Goal: Information Seeking & Learning: Learn about a topic

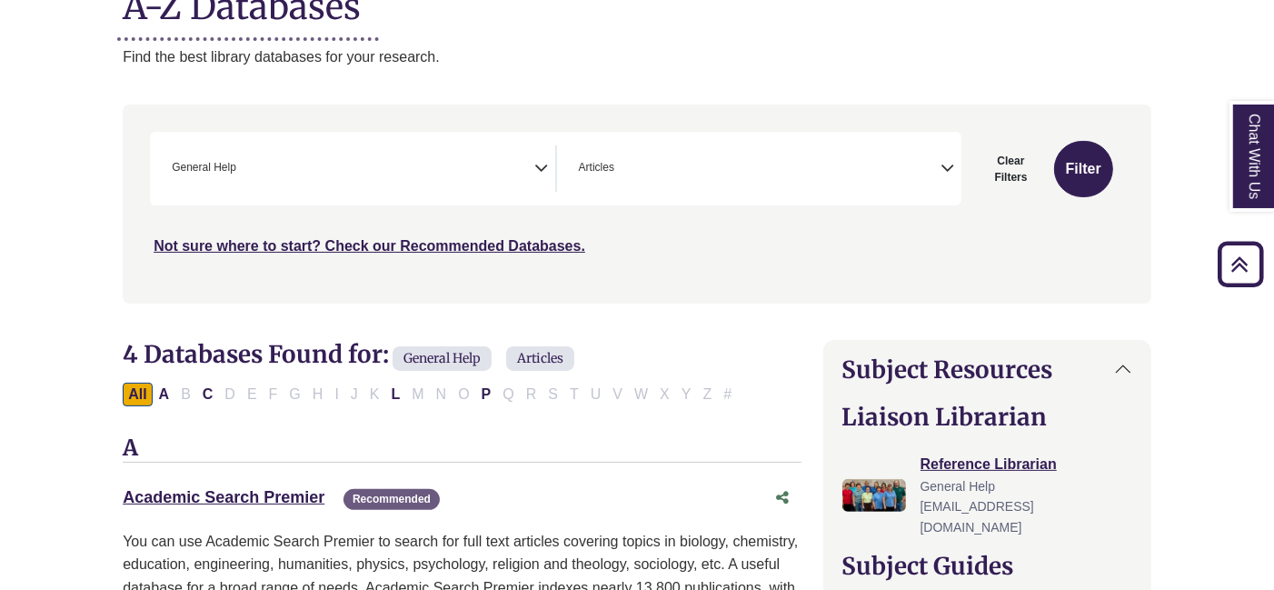
scroll to position [257, 0]
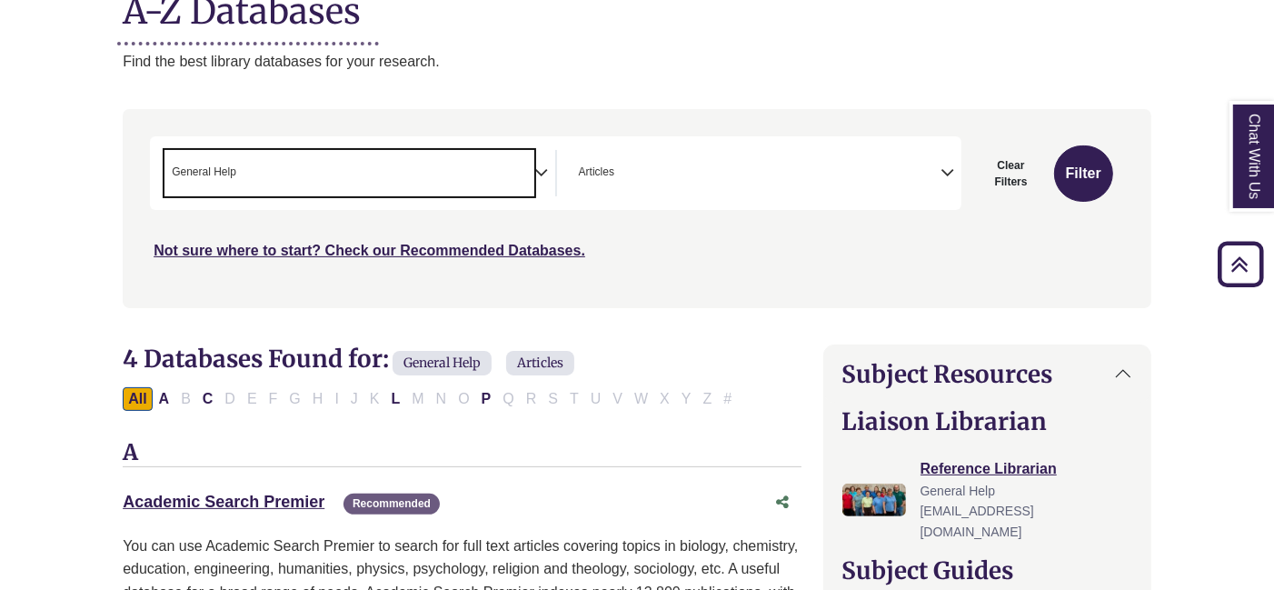
click at [454, 159] on span "× General Help" at bounding box center [350, 173] width 370 height 46
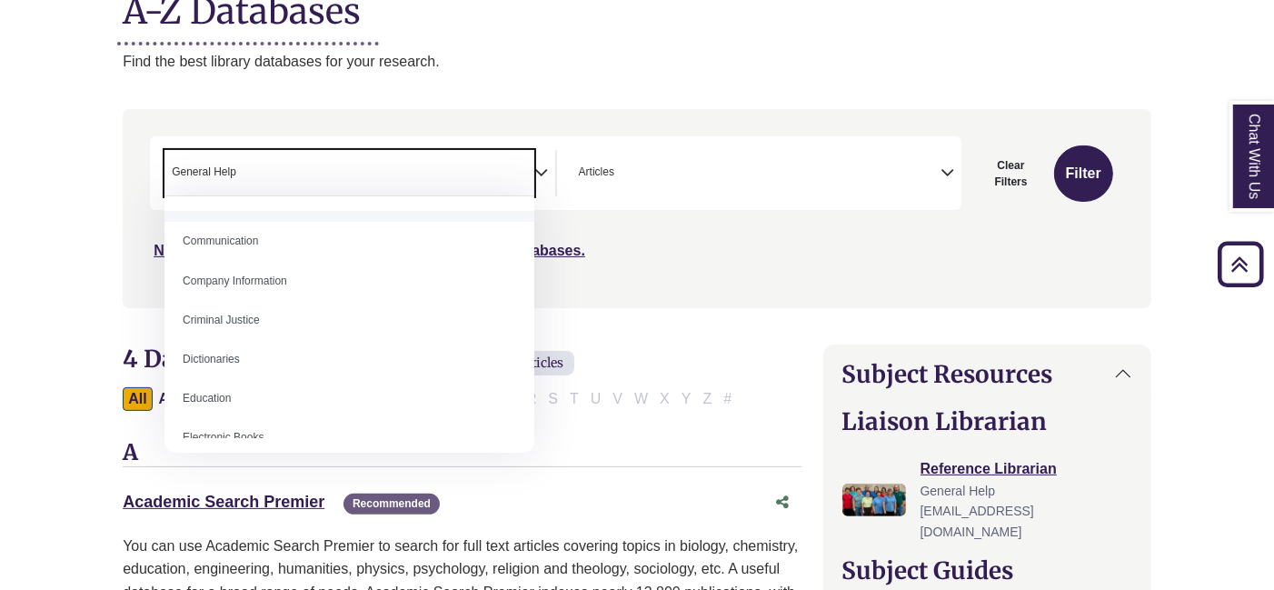
scroll to position [382, 0]
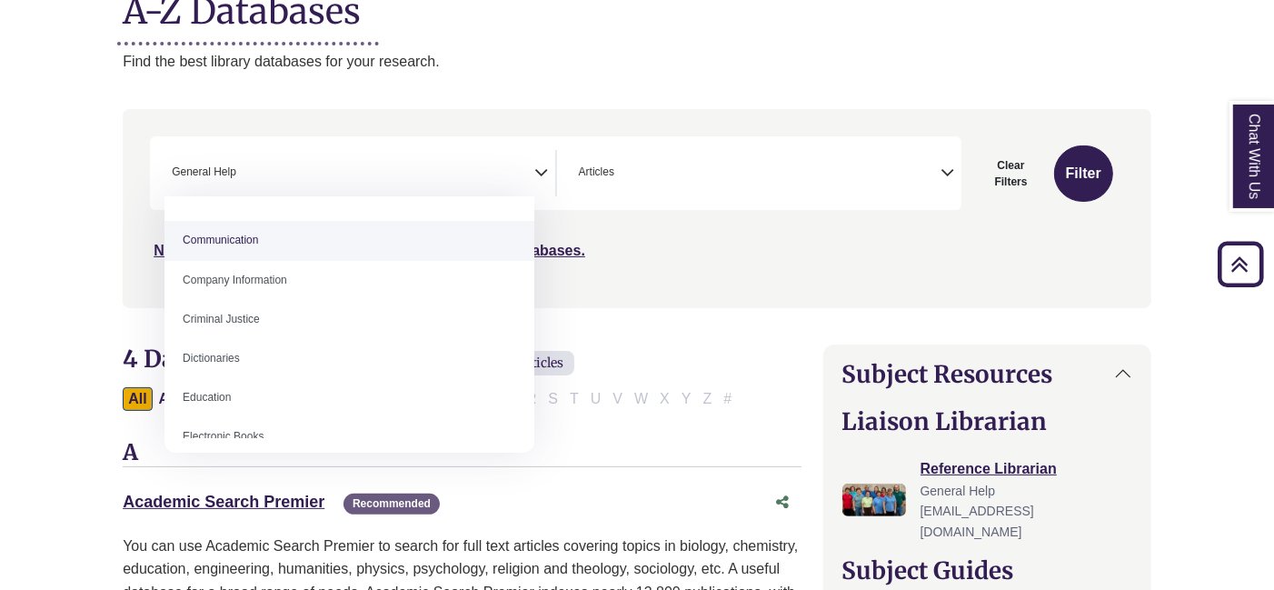
select select "*****"
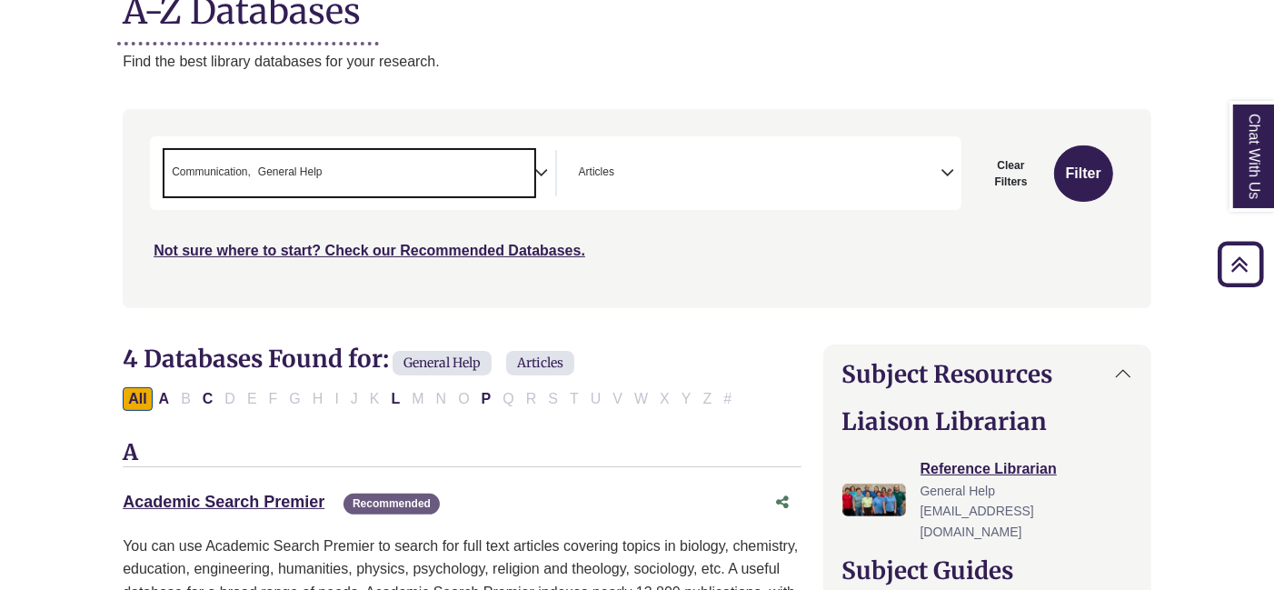
click at [944, 169] on icon "Search filters" at bounding box center [948, 169] width 14 height 27
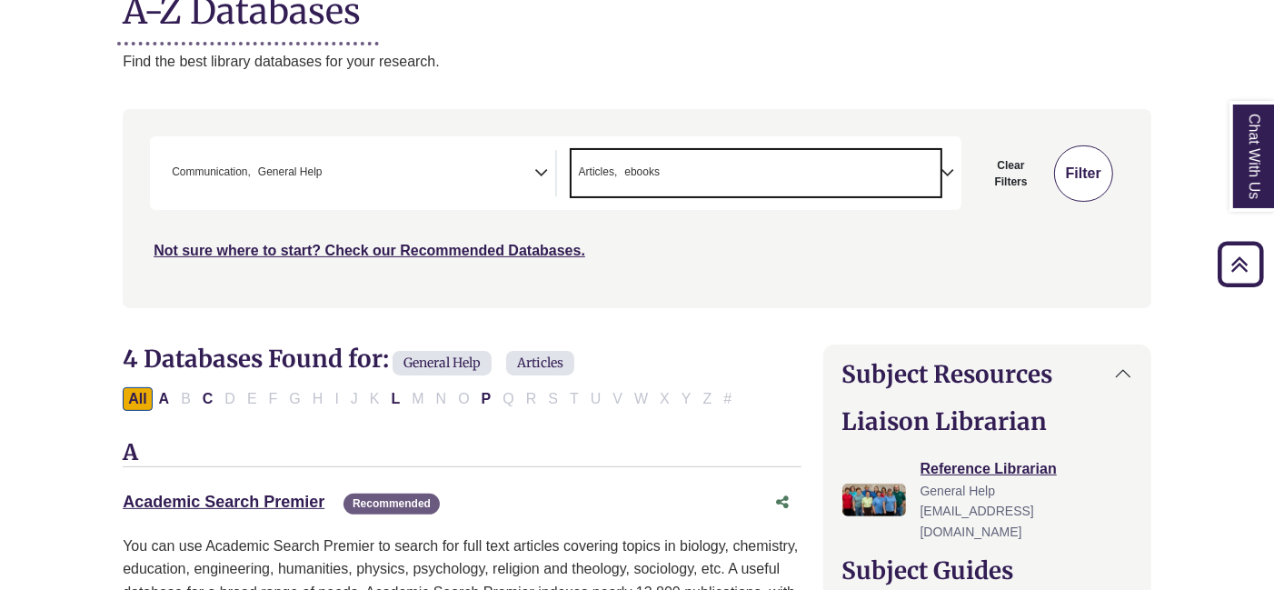
click at [1098, 164] on button "Filter" at bounding box center [1083, 173] width 59 height 56
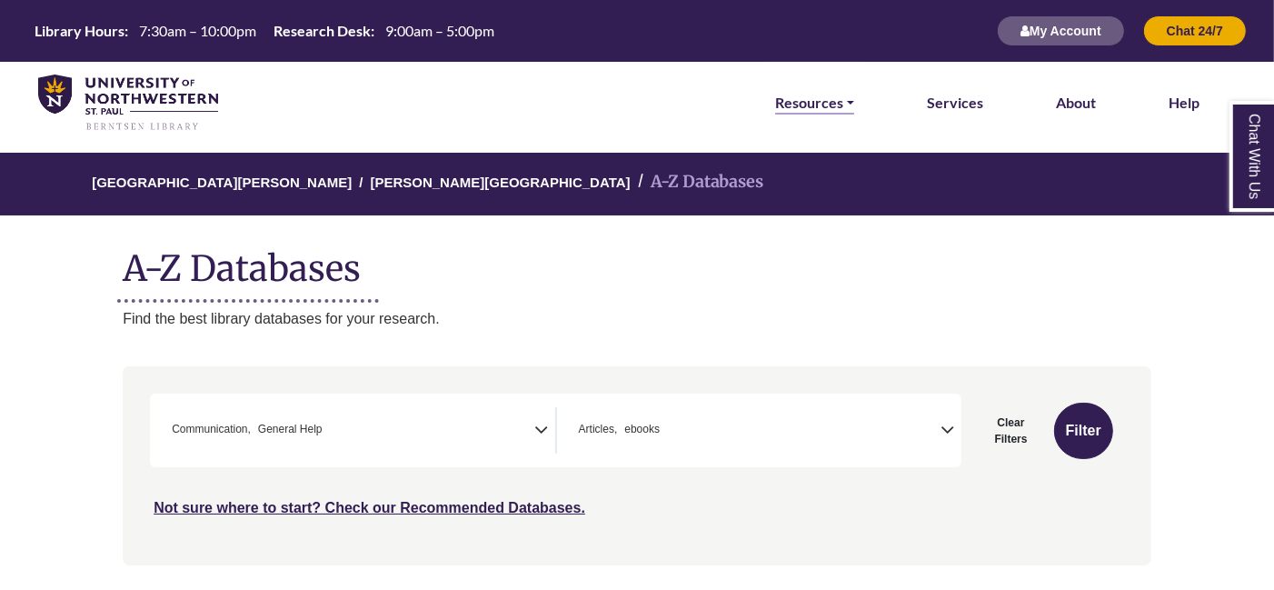
click at [813, 103] on link "Resources" at bounding box center [814, 103] width 79 height 24
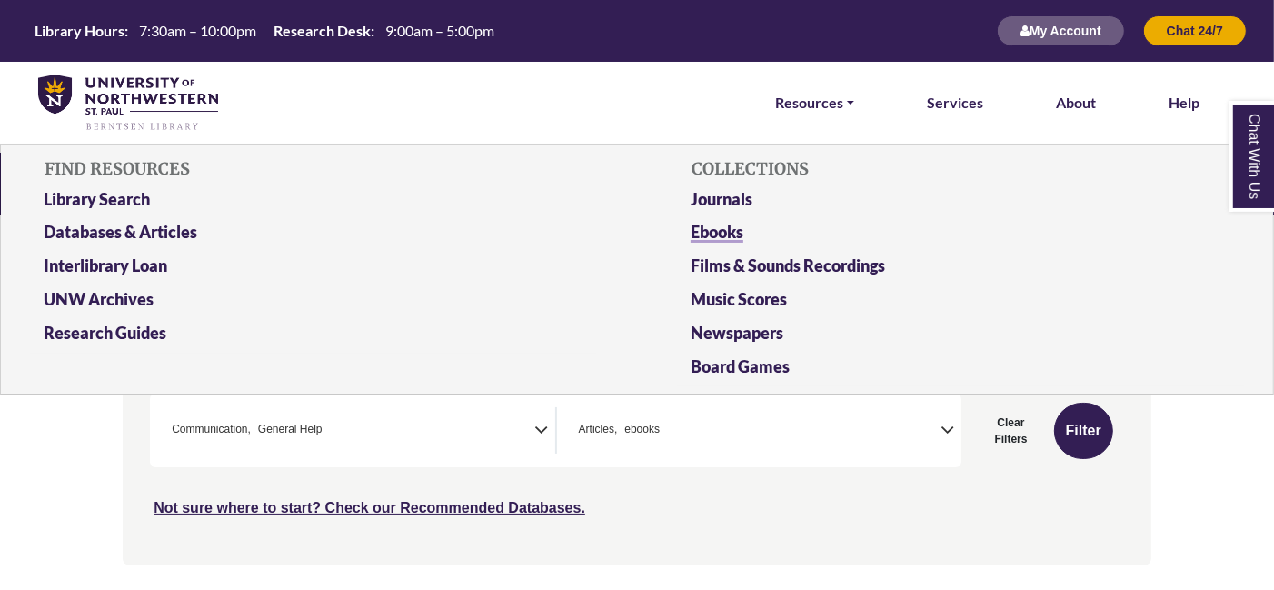
click at [734, 233] on link "Ebooks" at bounding box center [960, 236] width 567 height 34
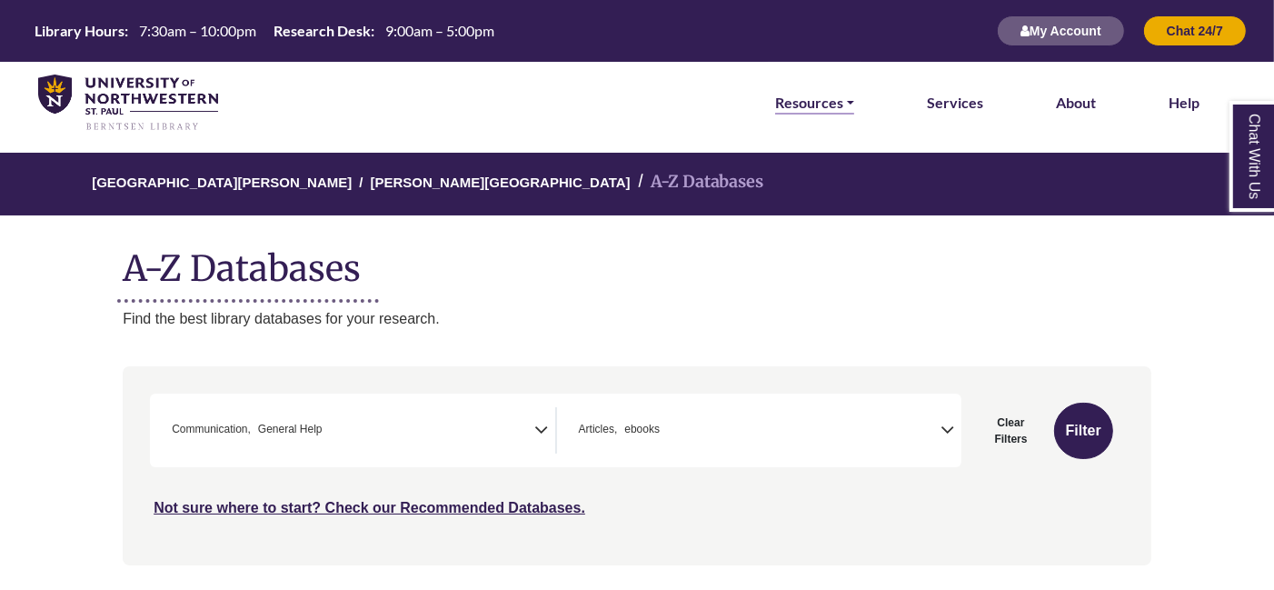
click at [832, 100] on link "Resources" at bounding box center [814, 103] width 79 height 24
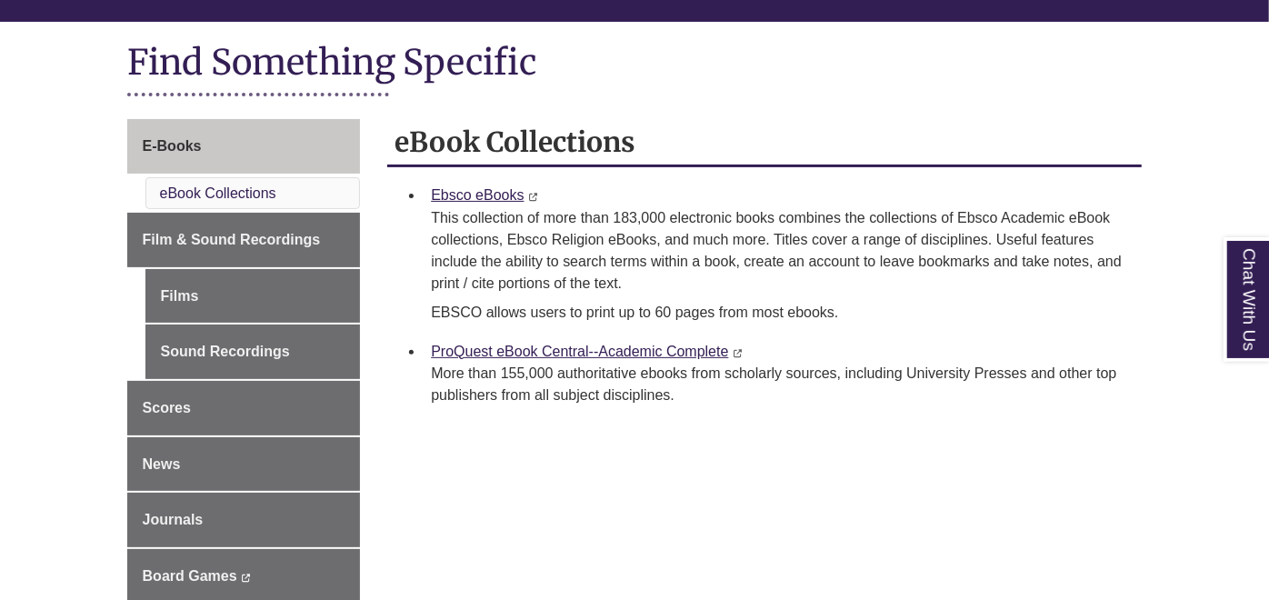
scroll to position [205, 0]
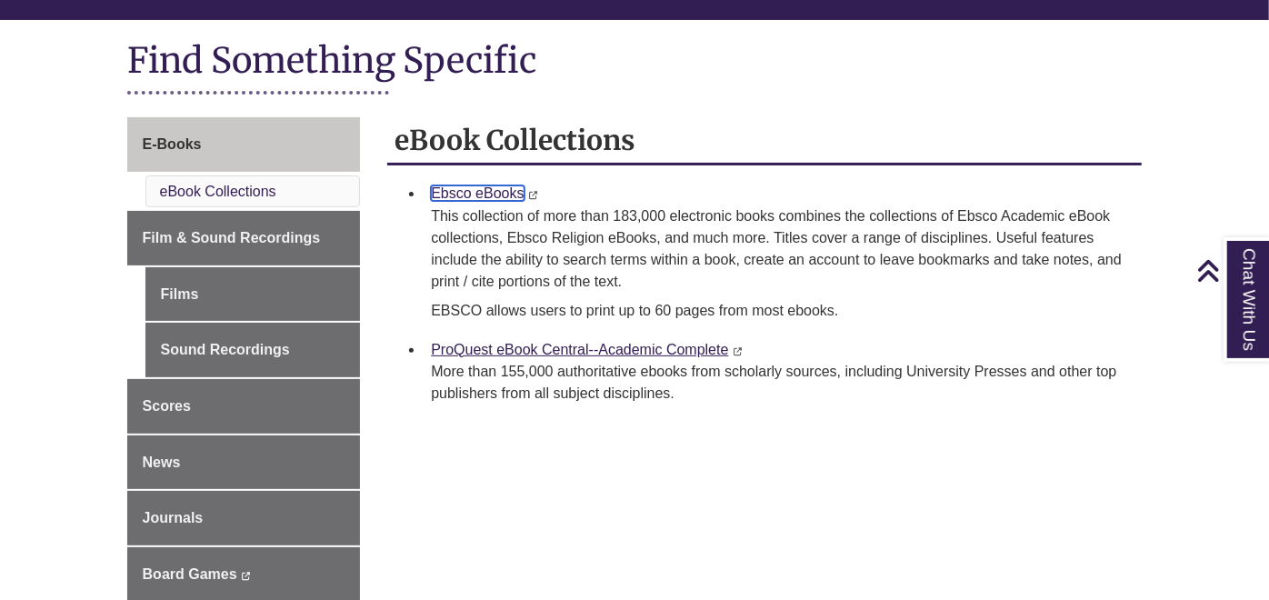
click at [480, 193] on link "Ebsco eBooks" at bounding box center [477, 192] width 93 height 15
click at [491, 185] on link "Ebsco eBooks" at bounding box center [477, 192] width 93 height 15
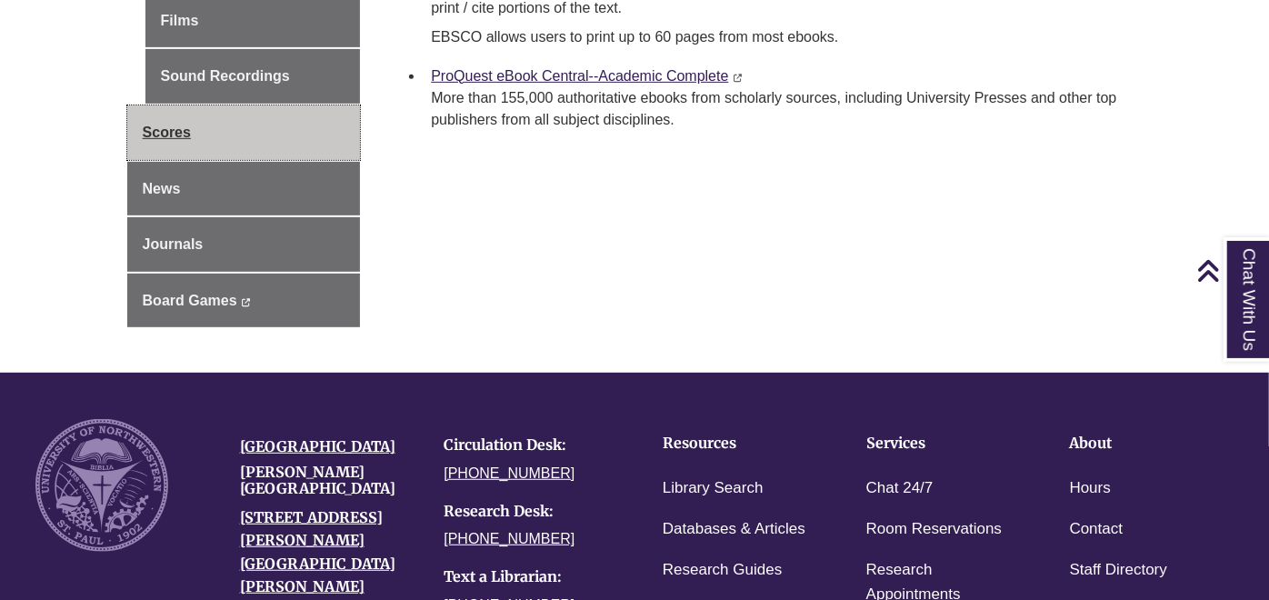
scroll to position [480, 0]
